Goal: Task Accomplishment & Management: Manage account settings

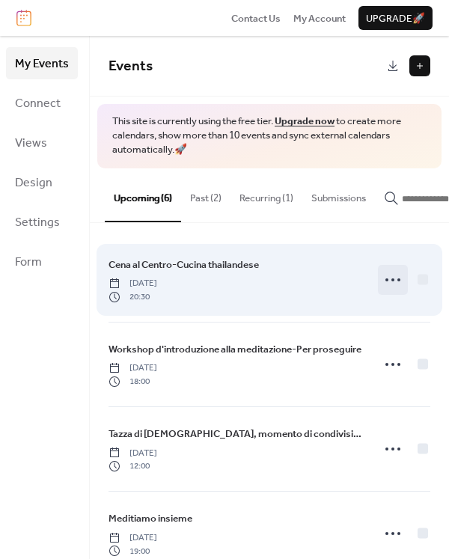
click at [385, 286] on icon at bounding box center [393, 280] width 24 height 24
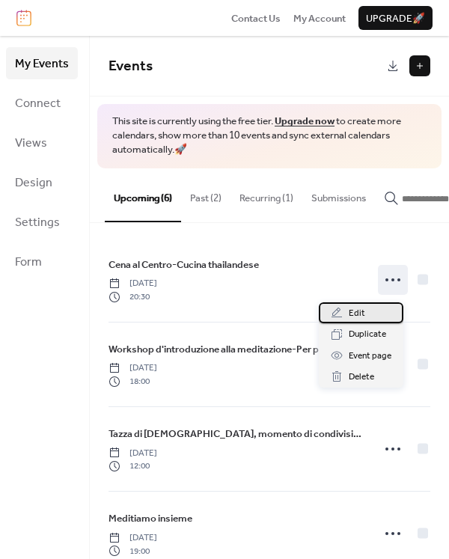
click at [362, 311] on span "Edit" at bounding box center [357, 313] width 16 height 15
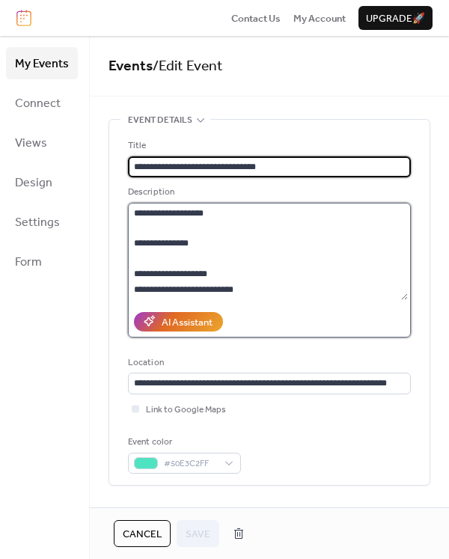
click at [174, 212] on textarea at bounding box center [268, 251] width 280 height 97
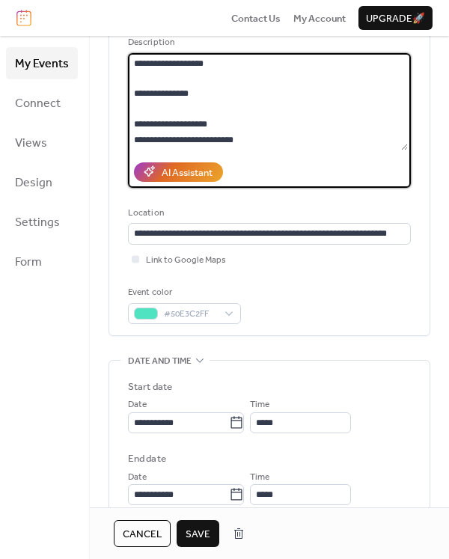
scroll to position [1, 0]
type textarea "**********"
click at [244, 423] on icon at bounding box center [236, 422] width 15 height 15
click at [229, 423] on input "**********" at bounding box center [178, 422] width 101 height 21
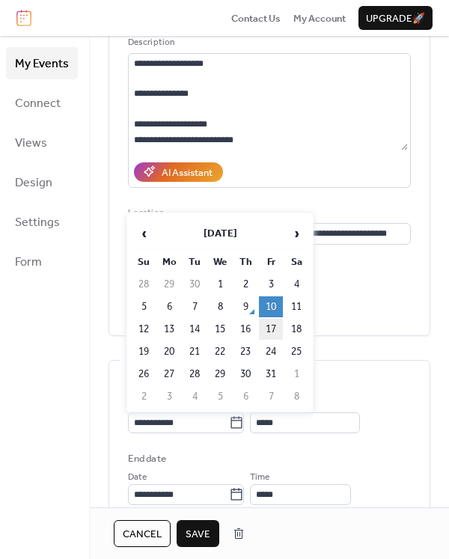
click at [270, 326] on td "17" at bounding box center [271, 329] width 24 height 21
type input "**********"
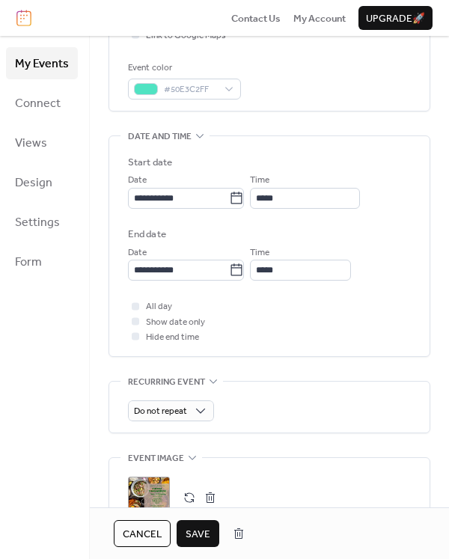
scroll to position [449, 0]
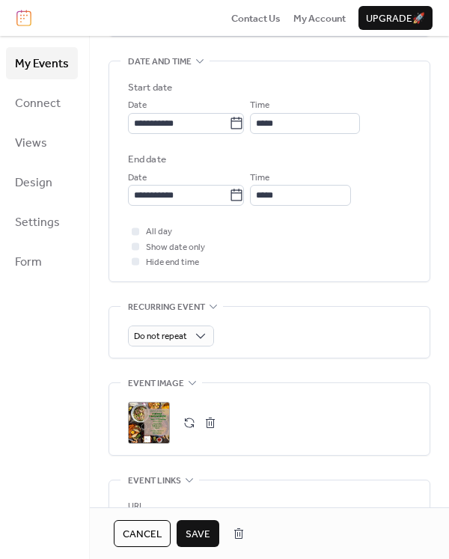
click at [159, 429] on div ";" at bounding box center [149, 423] width 42 height 42
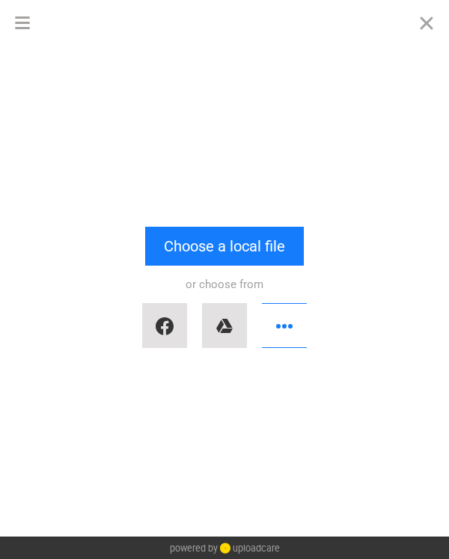
scroll to position [0, 0]
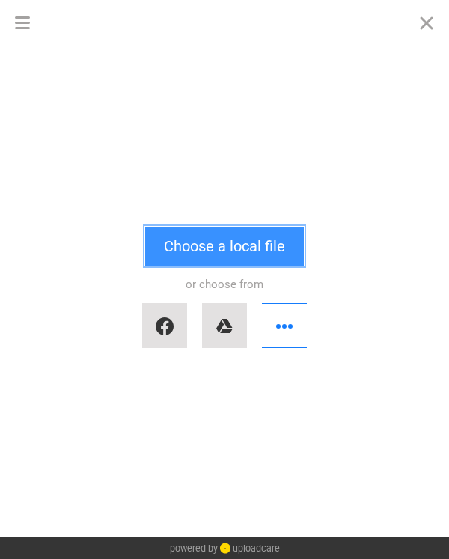
click at [234, 251] on button "Choose a local file" at bounding box center [224, 246] width 159 height 39
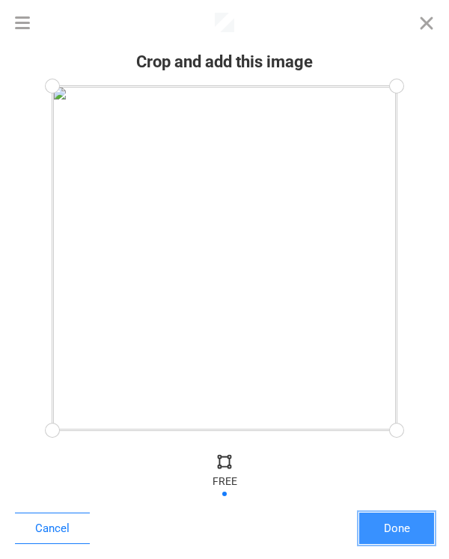
click at [388, 528] on button "Done" at bounding box center [396, 527] width 75 height 31
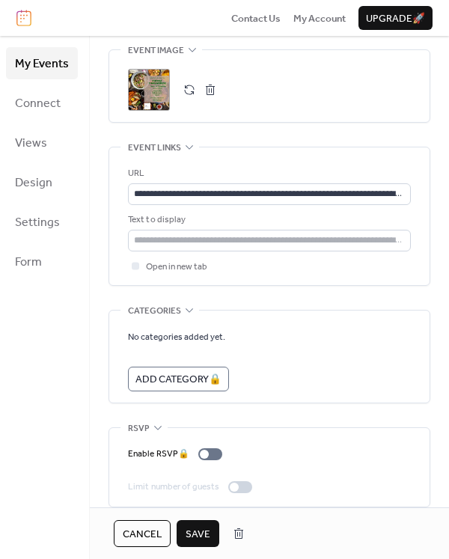
scroll to position [797, 0]
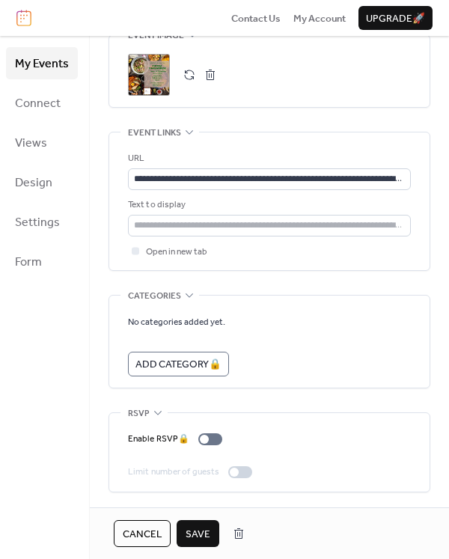
click at [203, 534] on span "Save" at bounding box center [197, 534] width 25 height 15
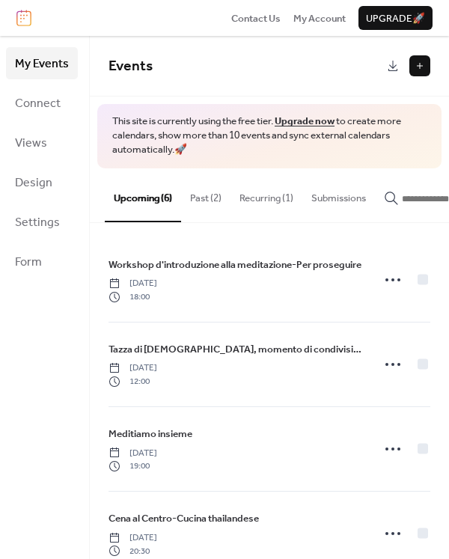
click at [198, 194] on button "Past (2)" at bounding box center [205, 194] width 49 height 52
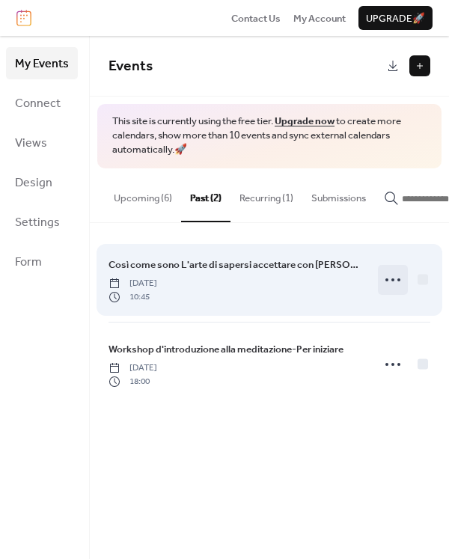
click at [394, 286] on icon at bounding box center [393, 280] width 24 height 24
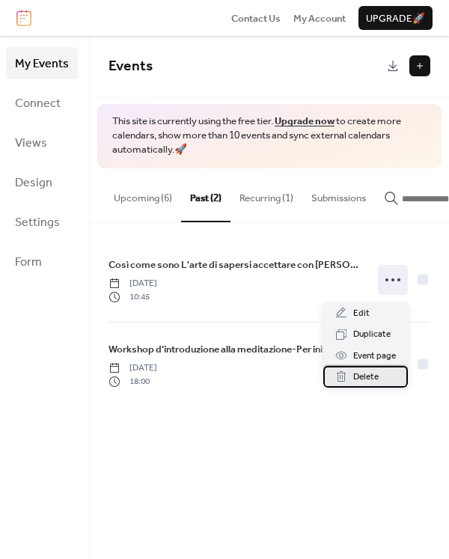
click at [375, 379] on span "Delete" at bounding box center [365, 376] width 25 height 15
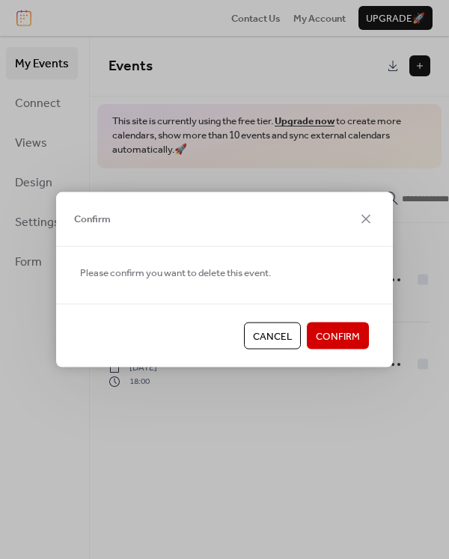
click at [349, 340] on span "Confirm" at bounding box center [338, 336] width 44 height 15
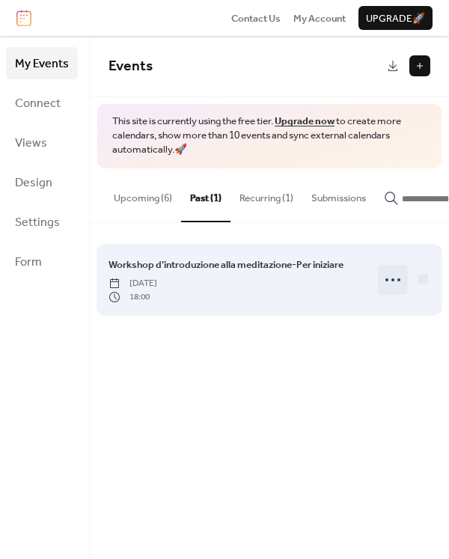
click at [397, 290] on icon at bounding box center [393, 280] width 24 height 24
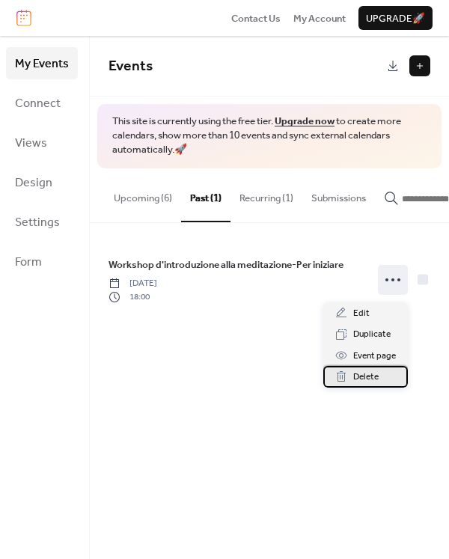
click at [372, 373] on span "Delete" at bounding box center [365, 376] width 25 height 15
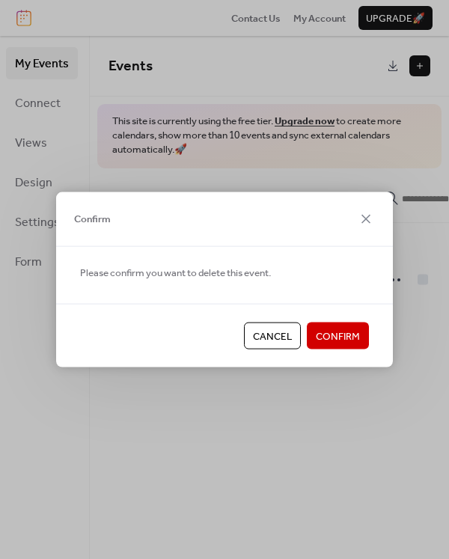
click at [355, 343] on span "Confirm" at bounding box center [338, 336] width 44 height 15
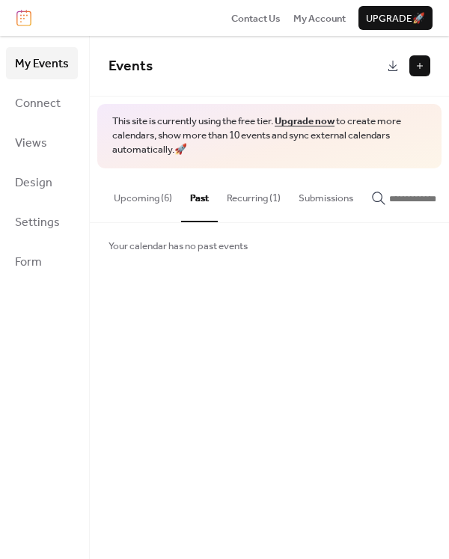
click at [250, 201] on button "Recurring (1)" at bounding box center [254, 194] width 72 height 52
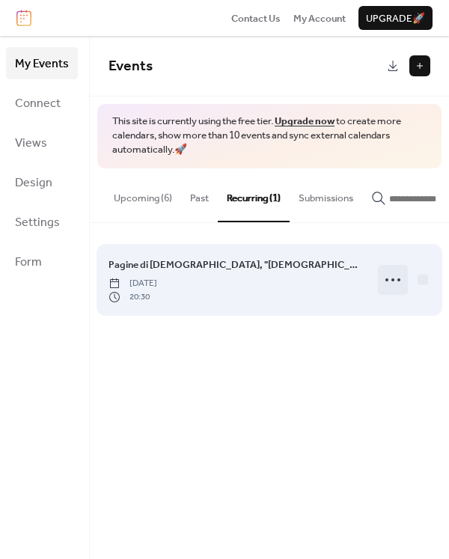
click at [384, 284] on icon at bounding box center [393, 280] width 24 height 24
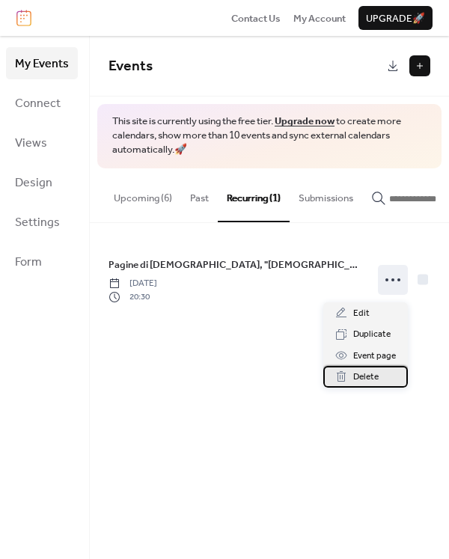
click at [366, 378] on span "Delete" at bounding box center [365, 376] width 25 height 15
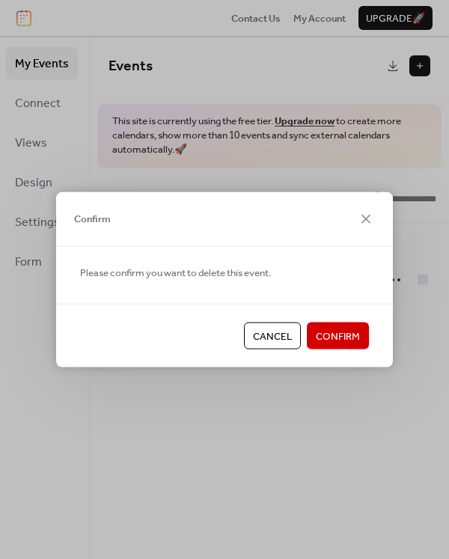
click at [360, 337] on button "Confirm" at bounding box center [338, 335] width 62 height 27
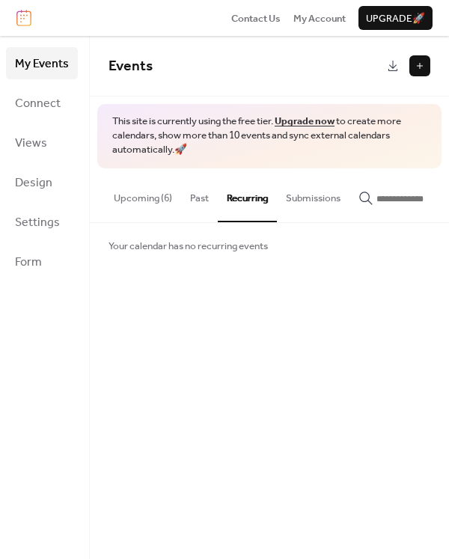
click at [147, 194] on button "Upcoming (6)" at bounding box center [143, 194] width 76 height 52
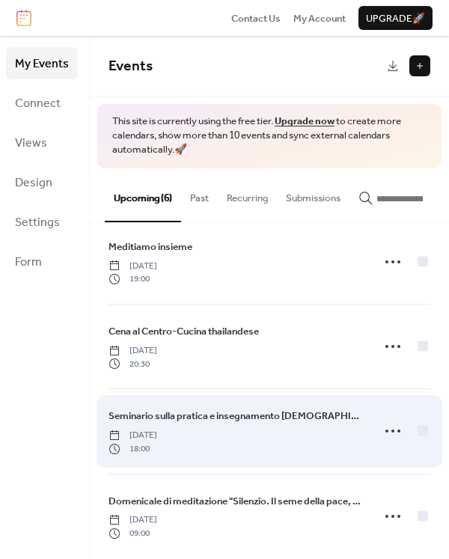
scroll to position [206, 0]
